Goal: Navigation & Orientation: Find specific page/section

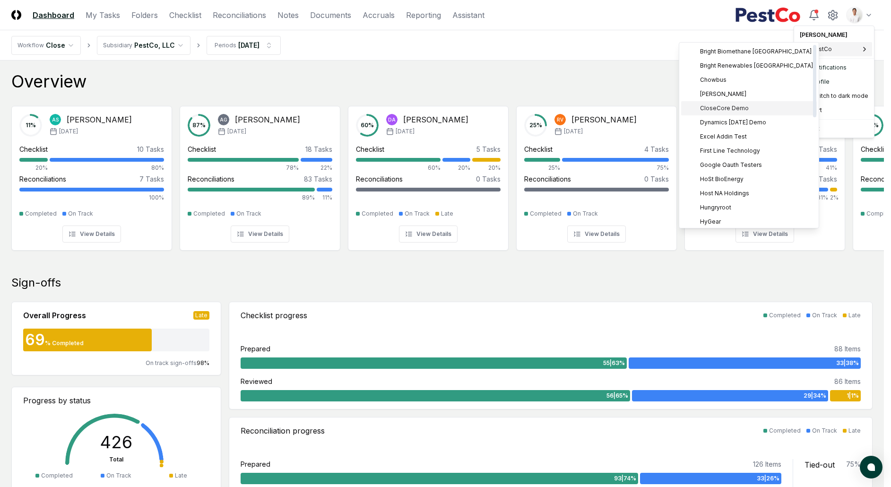
click at [742, 112] on span "CloseCore Demo" at bounding box center [724, 108] width 49 height 9
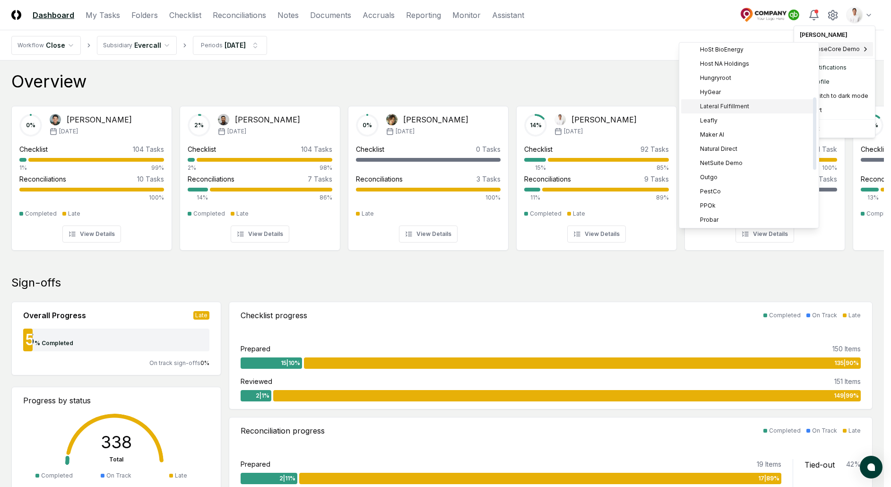
scroll to position [272, 0]
click at [747, 195] on div "TB Upload Demo" at bounding box center [749, 190] width 136 height 14
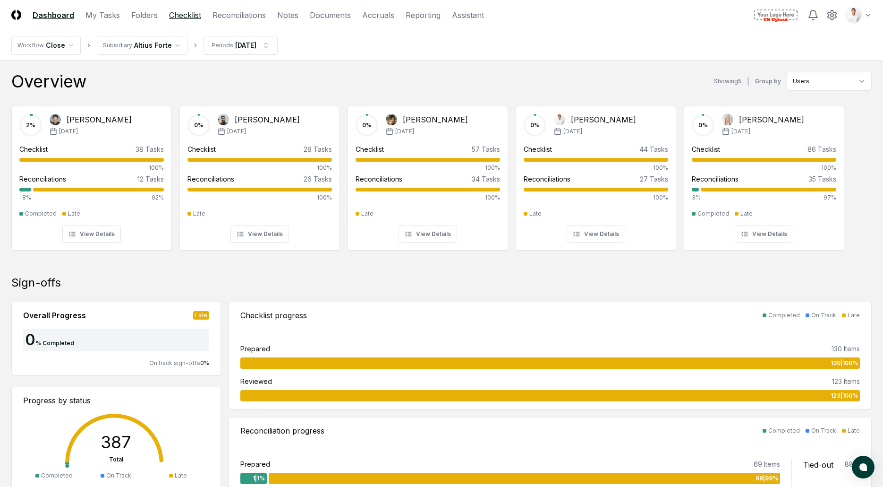
click at [195, 12] on link "Checklist" at bounding box center [185, 14] width 32 height 11
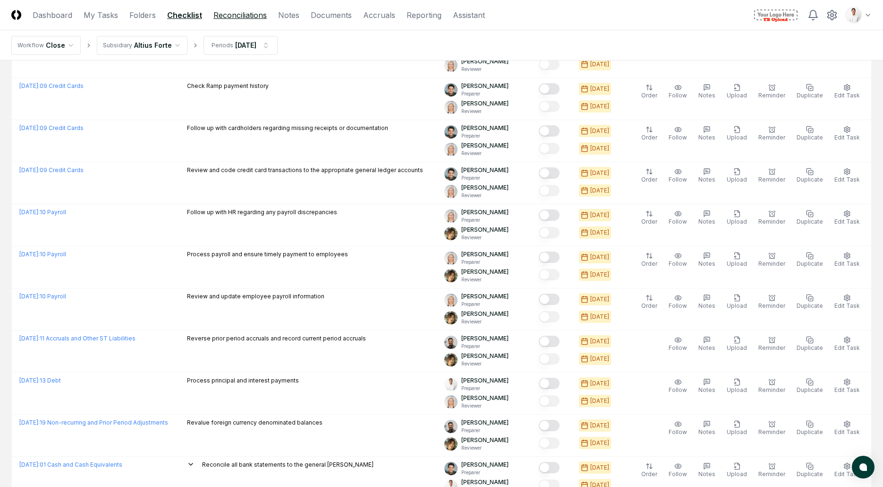
scroll to position [244, 0]
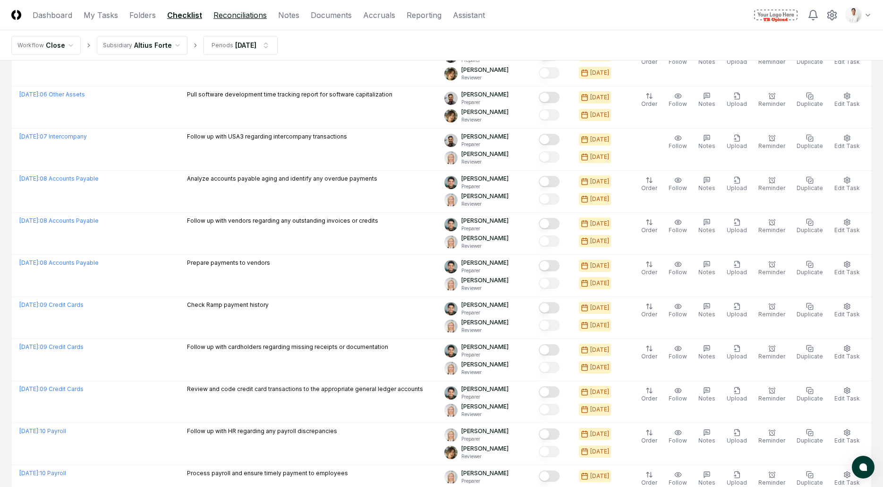
click at [240, 17] on link "Reconciliations" at bounding box center [240, 14] width 53 height 11
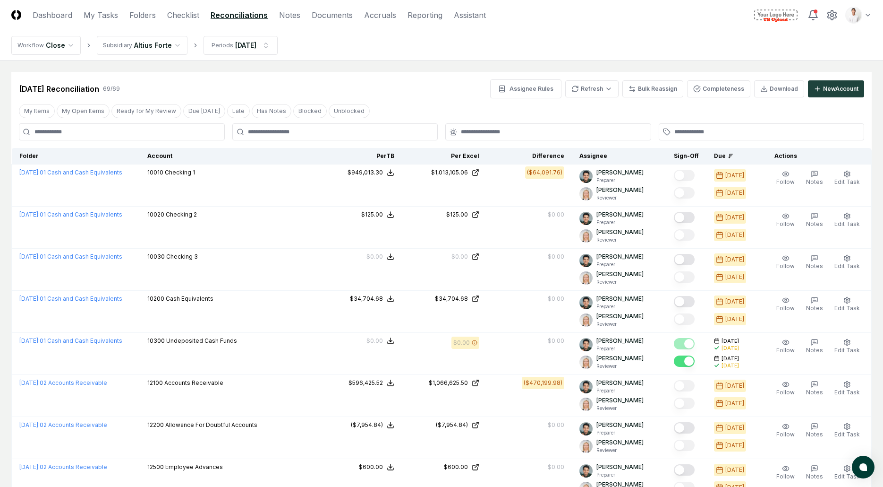
click at [590, 52] on nav "Workflow Close Subsidiary Altius Forte Periods Jul 2025" at bounding box center [441, 45] width 883 height 30
click at [458, 56] on nav "Workflow Close Subsidiary Altius Forte Periods Jul 2025" at bounding box center [441, 45] width 883 height 30
